Goal: Task Accomplishment & Management: Use online tool/utility

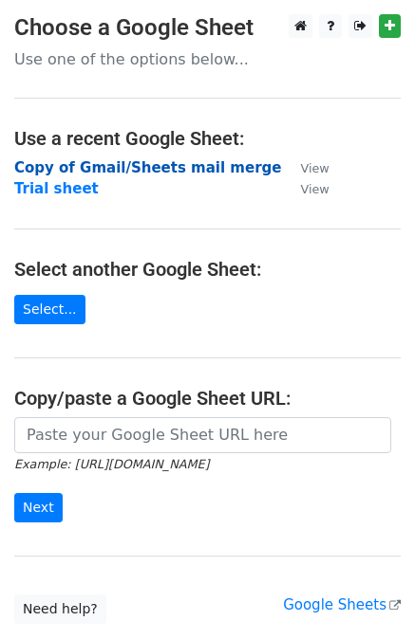
click at [158, 168] on strong "Copy of Gmail/Sheets mail merge" at bounding box center [147, 167] width 267 height 17
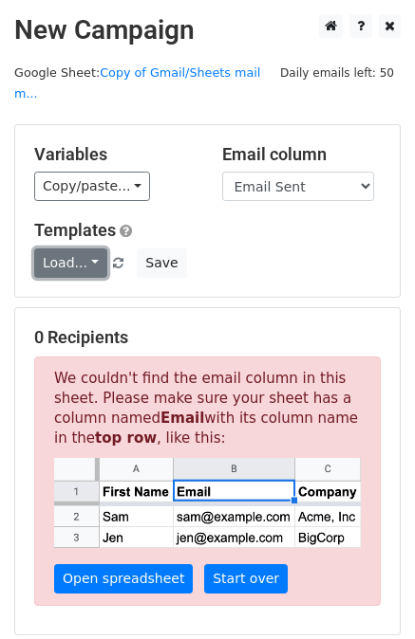
click at [78, 249] on link "Load..." at bounding box center [70, 263] width 73 height 29
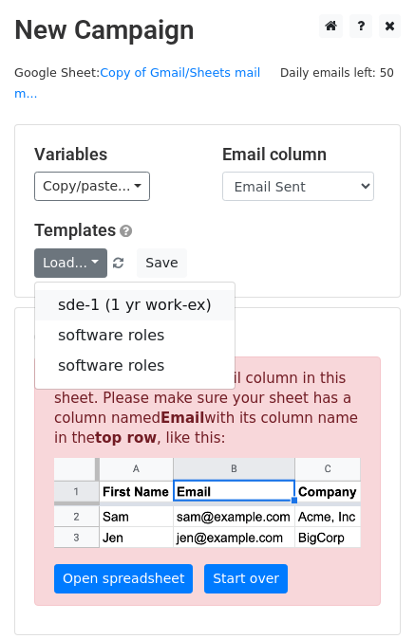
click at [82, 290] on link "sde-1 (1 yr work-ex)" at bounding box center [134, 305] width 199 height 30
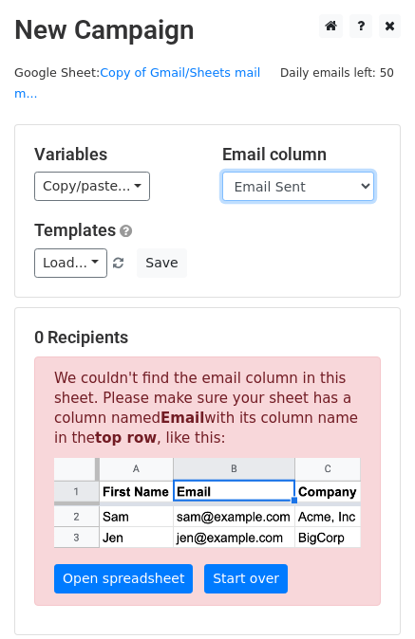
click at [274, 172] on select "Company Mail Email Sent" at bounding box center [298, 186] width 152 height 29
select select "Mail"
click at [222, 172] on select "Company Mail Email Sent" at bounding box center [298, 186] width 152 height 29
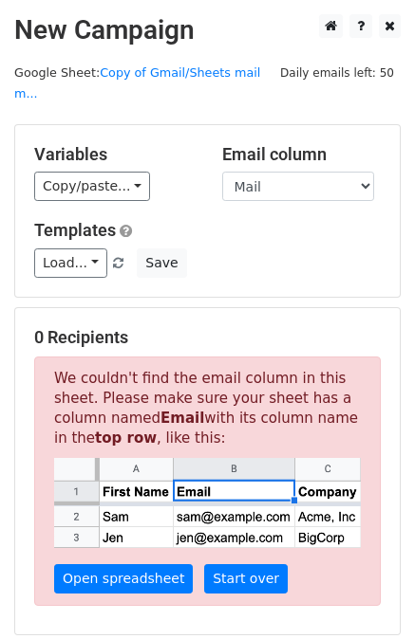
click at [180, 144] on h5 "Variables" at bounding box center [113, 154] width 159 height 21
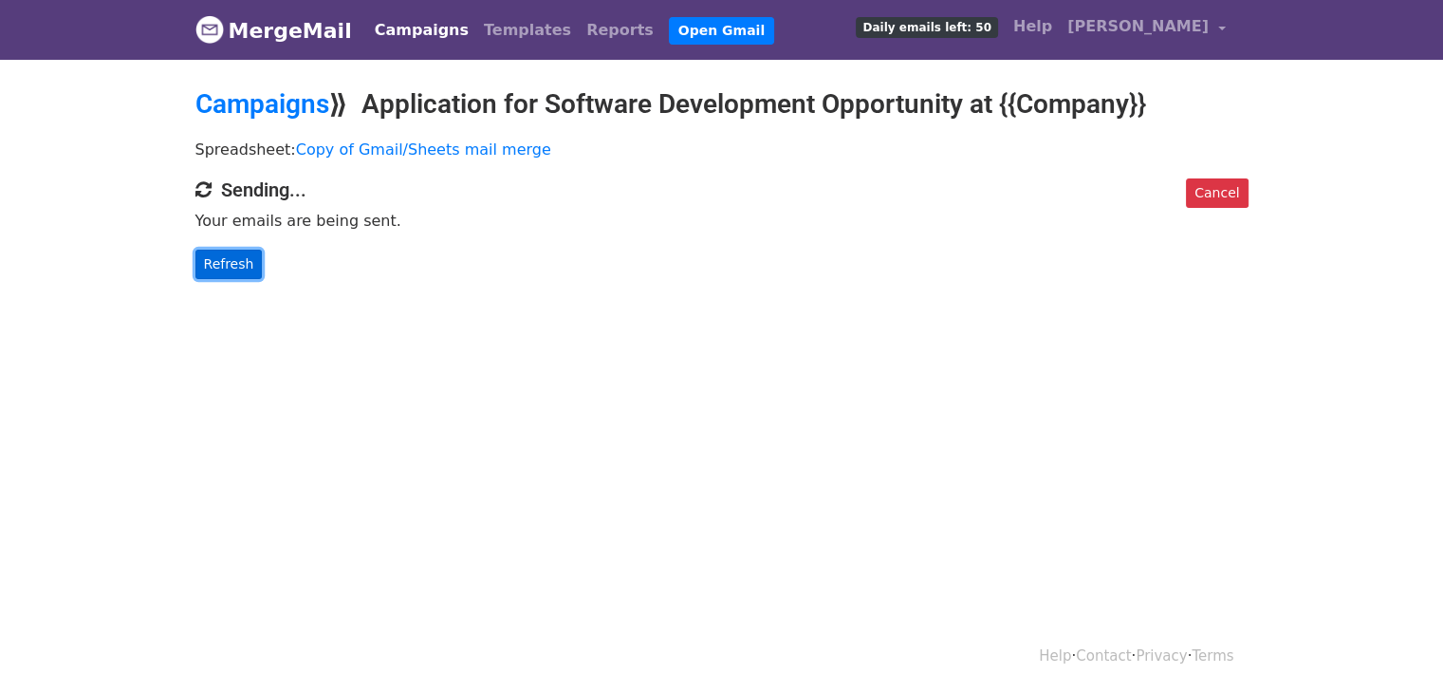
click at [228, 254] on link "Refresh" at bounding box center [228, 264] width 67 height 29
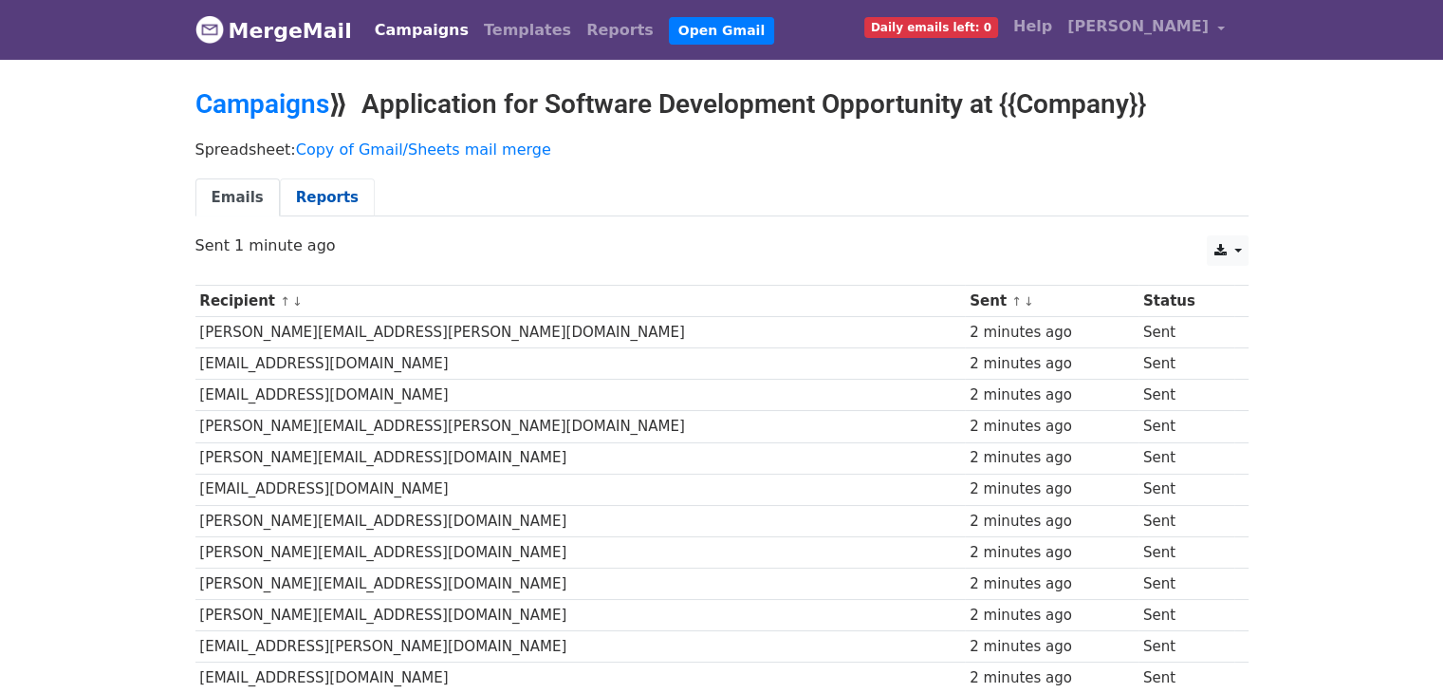
click at [293, 194] on link "Reports" at bounding box center [327, 197] width 95 height 39
